Goal: Task Accomplishment & Management: Manage account settings

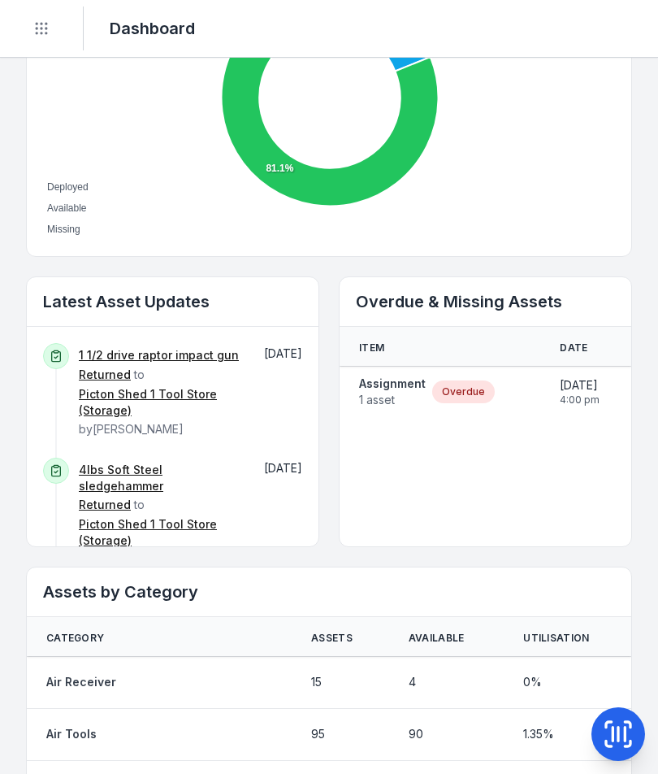
scroll to position [701, 0]
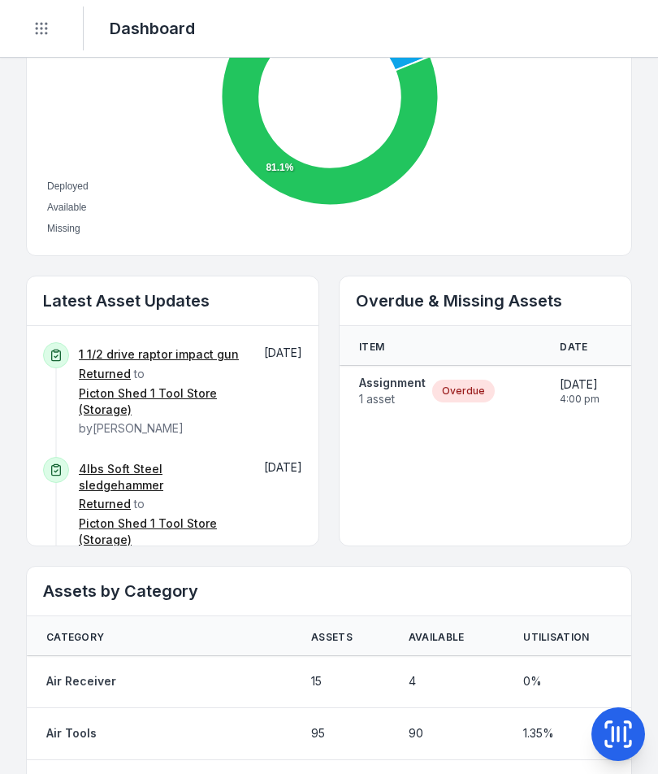
click at [390, 393] on span "1 asset" at bounding box center [392, 399] width 67 height 16
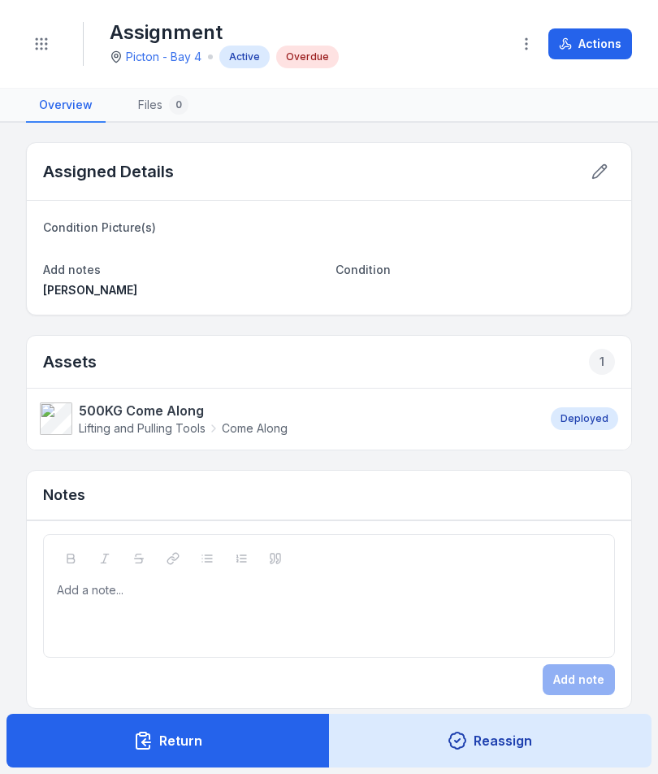
click at [145, 421] on span "Lifting and Pulling Tools" at bounding box center [142, 428] width 127 height 16
click at [605, 180] on button at bounding box center [599, 171] width 31 height 31
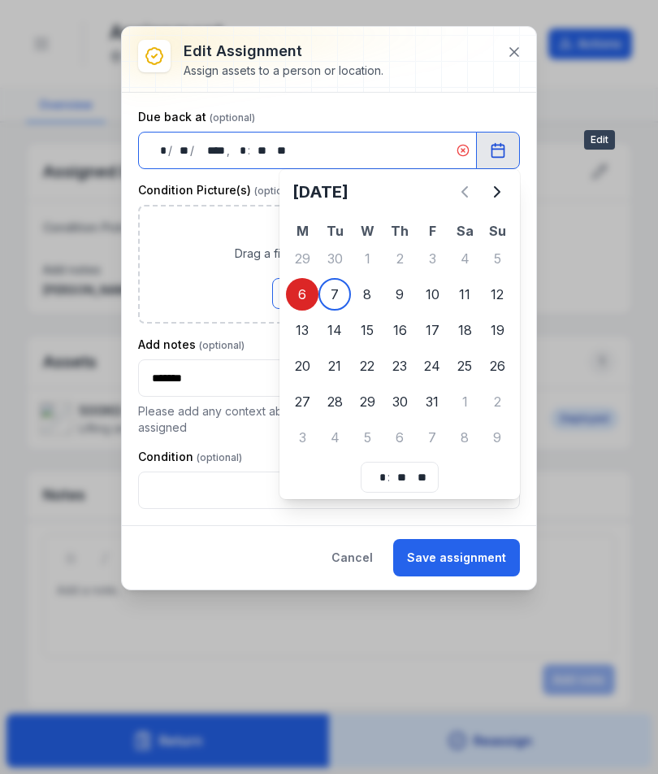
click at [321, 301] on button "Browse Files" at bounding box center [329, 293] width 114 height 31
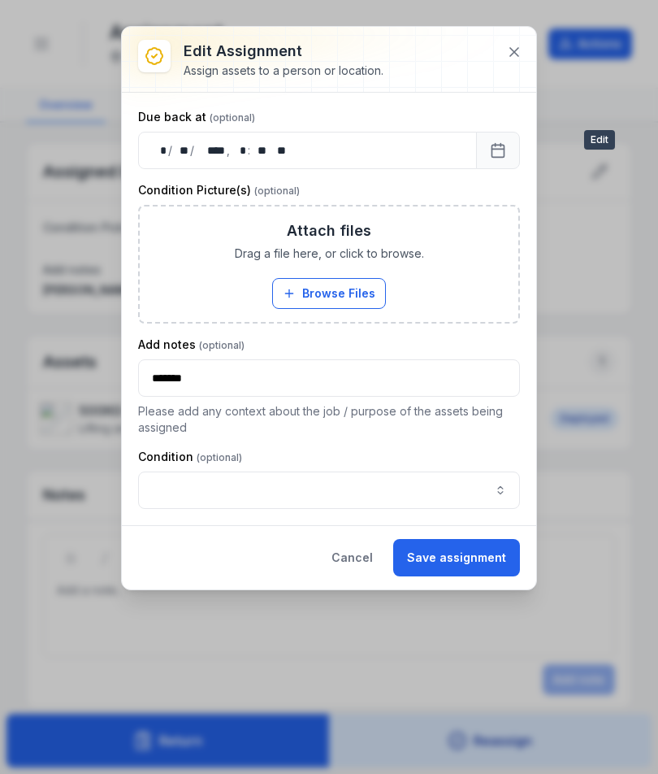
click at [469, 563] on button "Save assignment" at bounding box center [456, 557] width 127 height 37
